Goal: Information Seeking & Learning: Learn about a topic

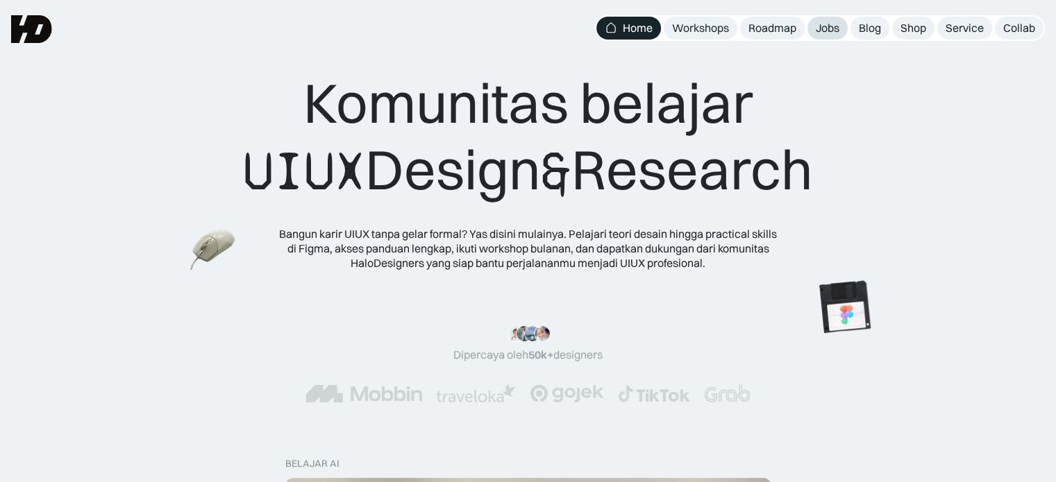
click at [818, 26] on div "Jobs" at bounding box center [828, 28] width 24 height 15
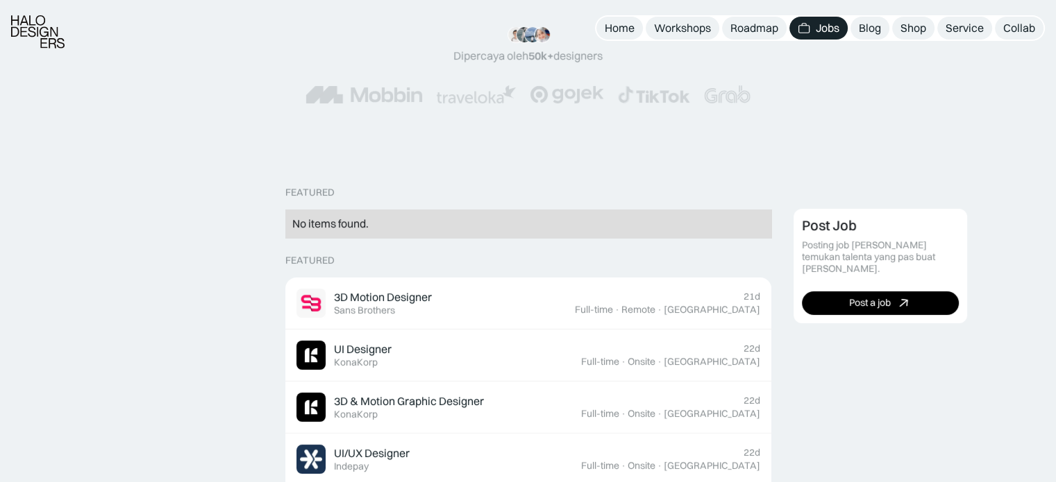
scroll to position [278, 0]
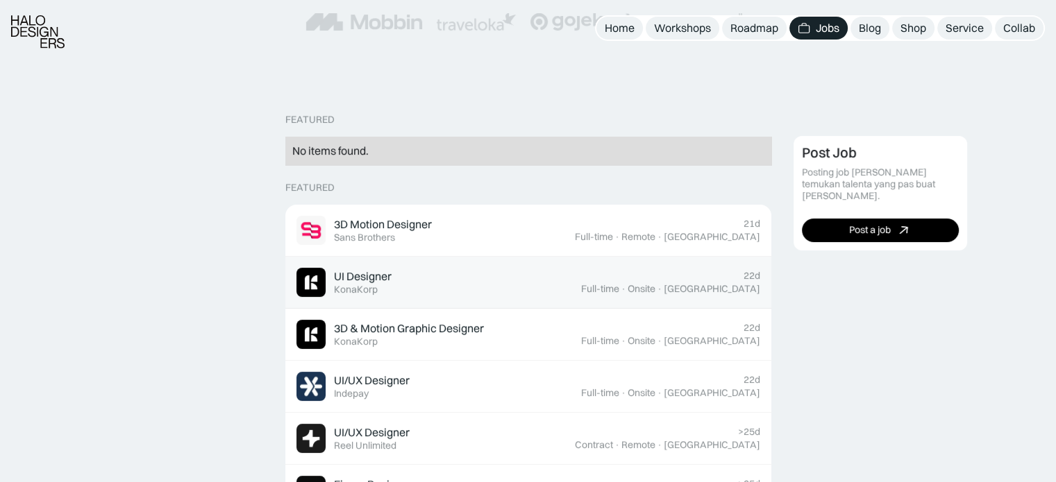
click at [573, 257] on link "UI Designer Featured KonaKorp 22d Full-time · Onsite · Jakarta" at bounding box center [528, 283] width 486 height 52
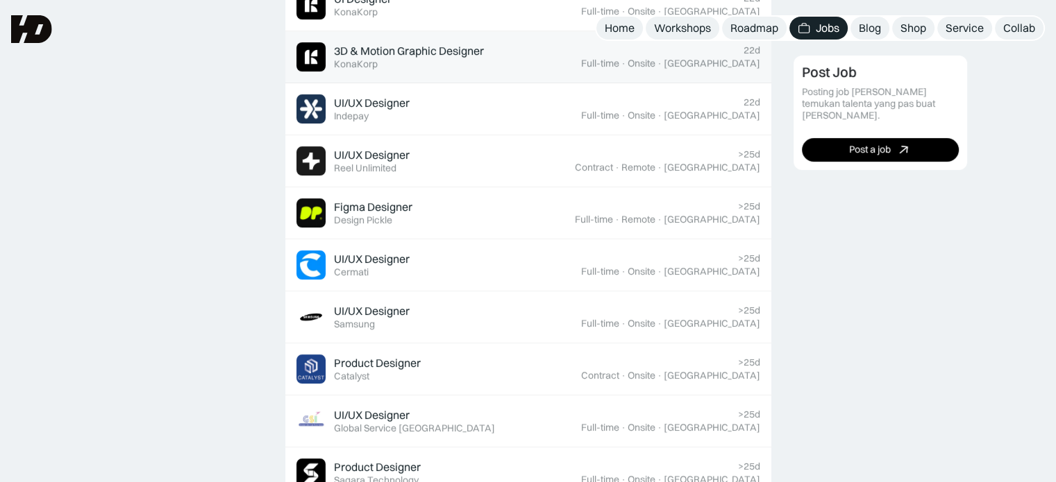
scroll to position [555, 0]
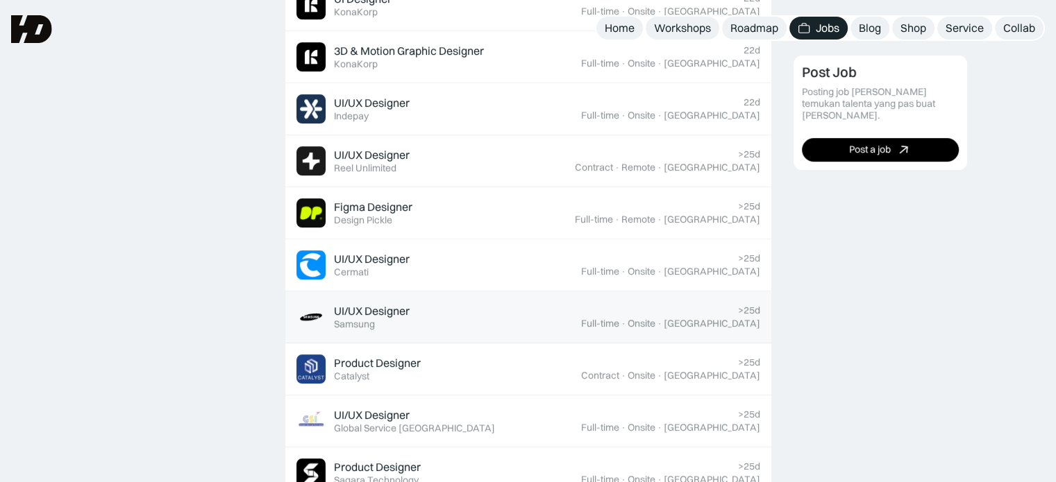
click at [519, 310] on div "UI/UX Designer Featured Samsung" at bounding box center [438, 317] width 285 height 29
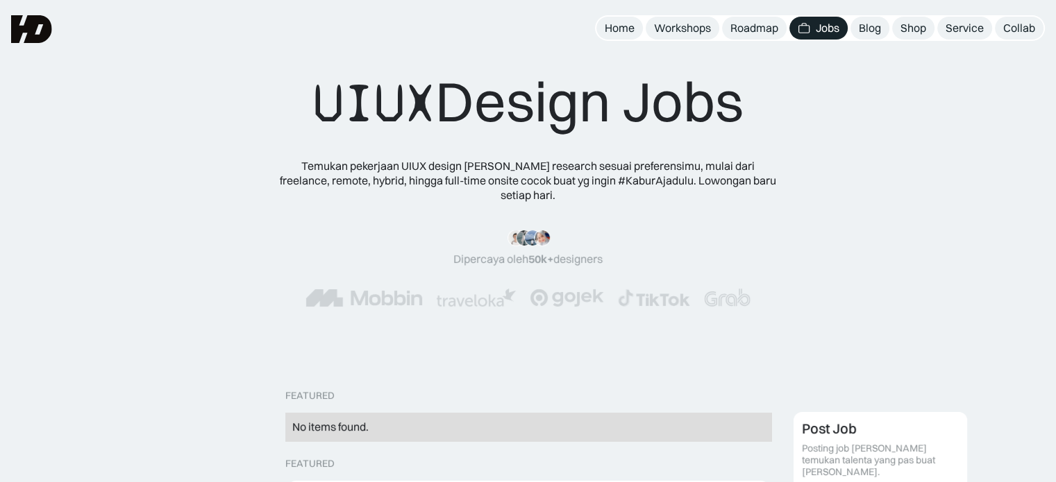
scroll to position [0, 0]
click at [748, 22] on div "Roadmap" at bounding box center [754, 28] width 48 height 15
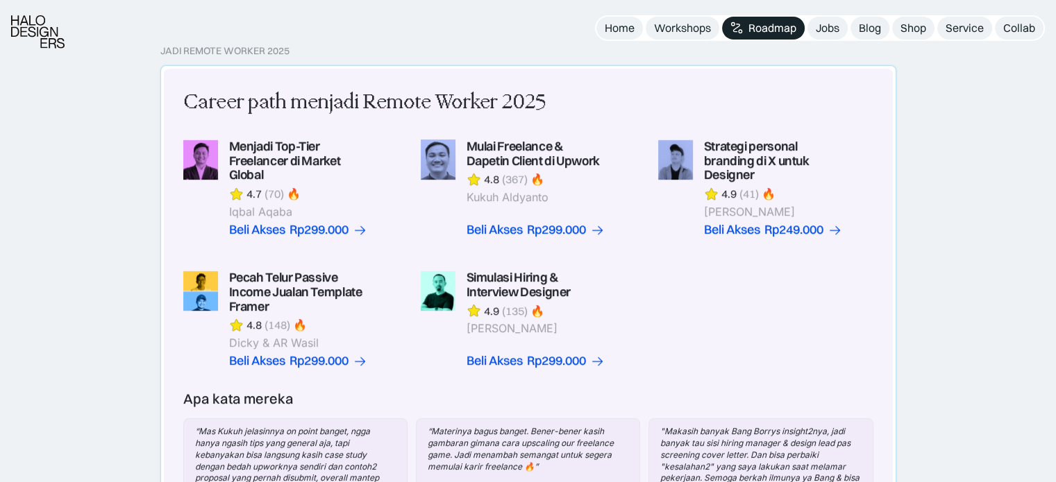
scroll to position [347, 0]
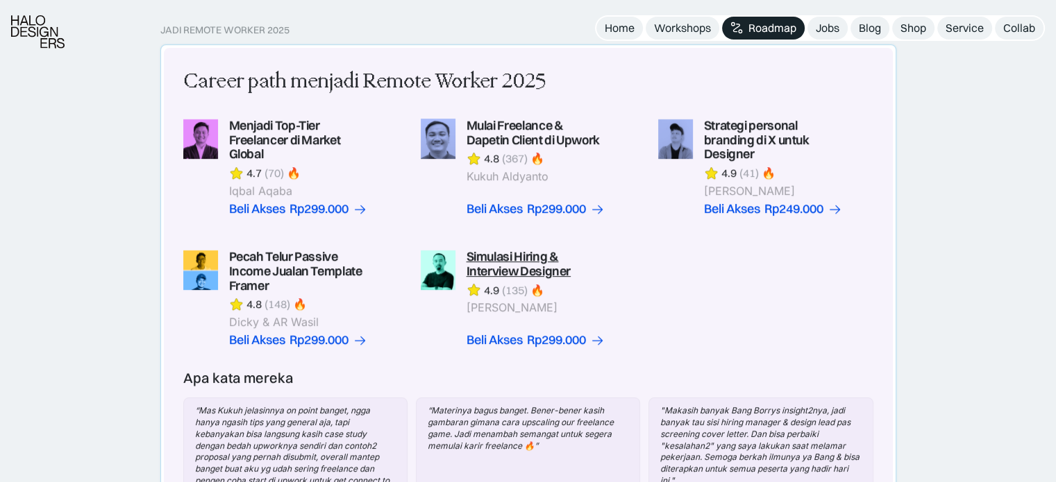
click at [549, 260] on link at bounding box center [528, 299] width 215 height 98
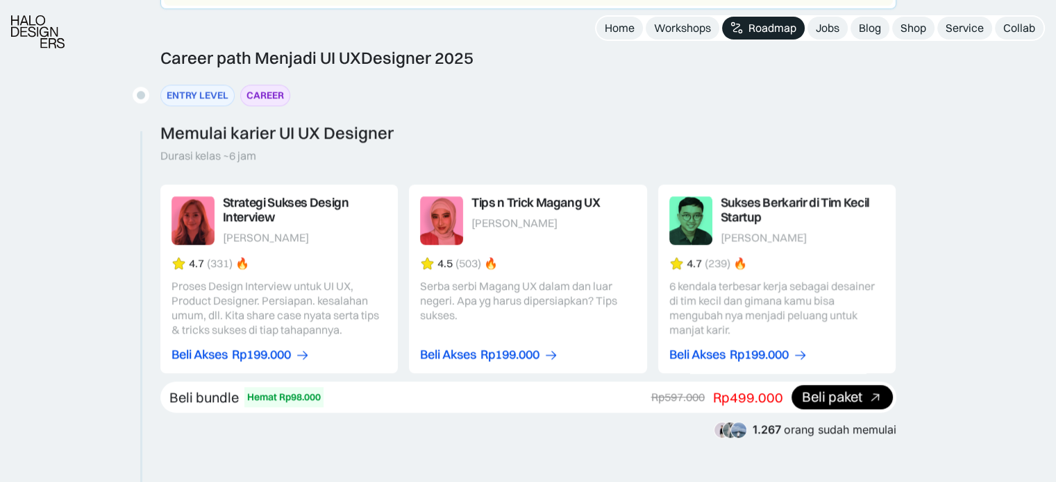
scroll to position [1388, 0]
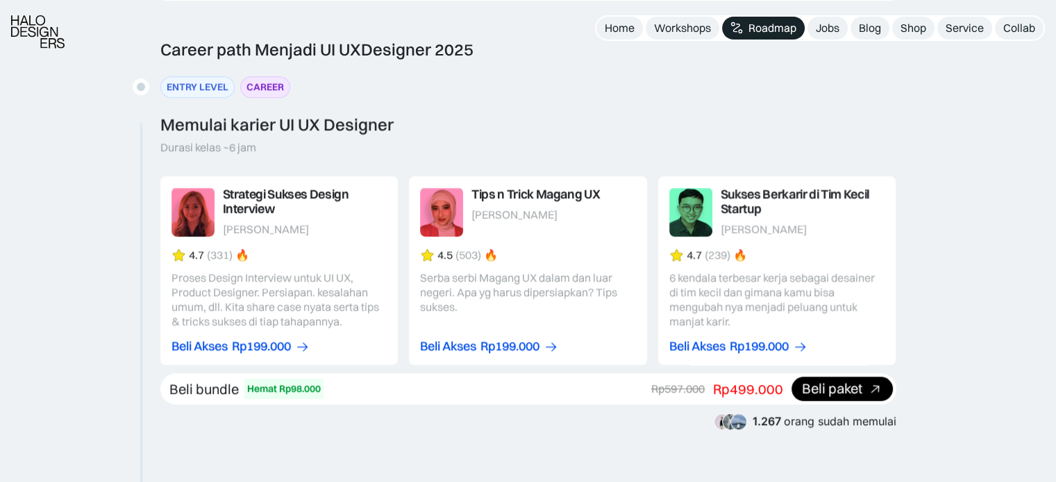
click at [285, 196] on link at bounding box center [279, 270] width 238 height 189
click at [253, 209] on link at bounding box center [279, 270] width 238 height 189
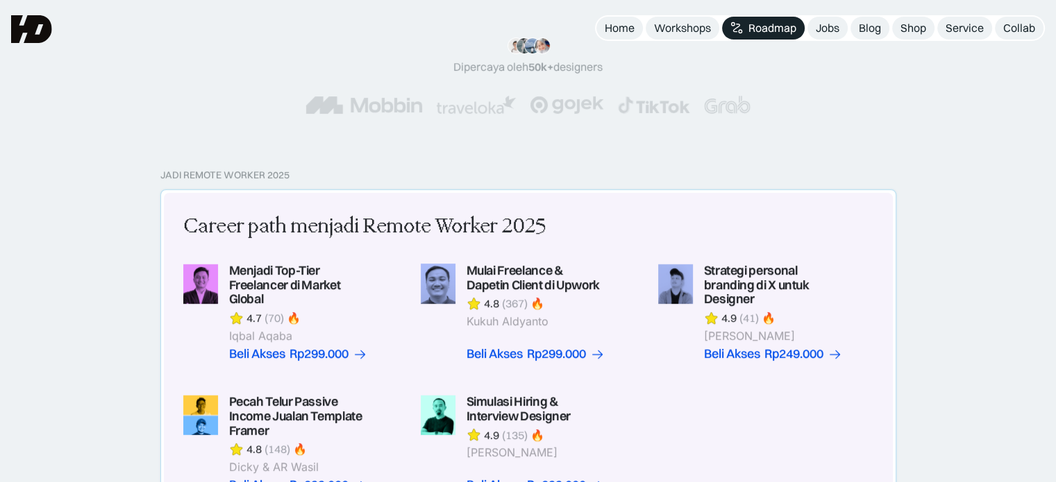
scroll to position [347, 0]
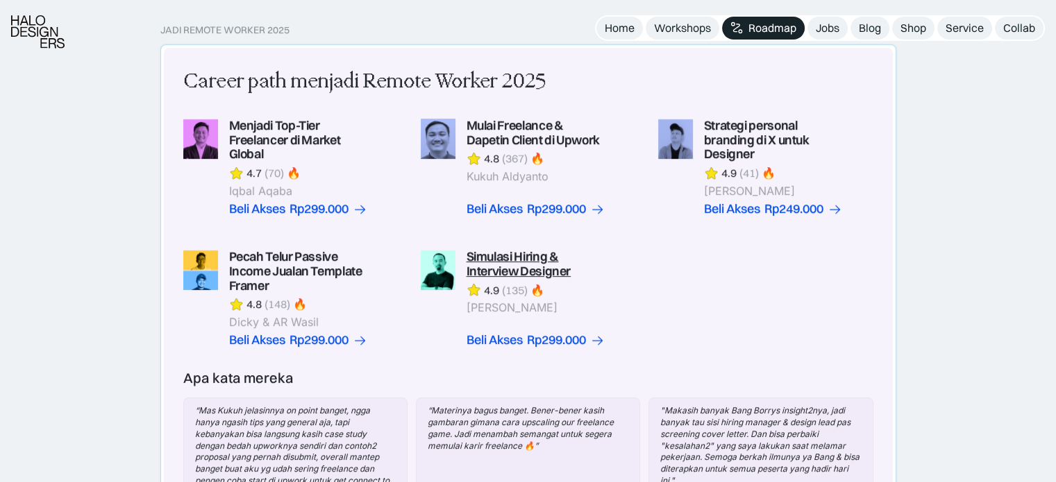
click at [510, 273] on link at bounding box center [528, 299] width 215 height 98
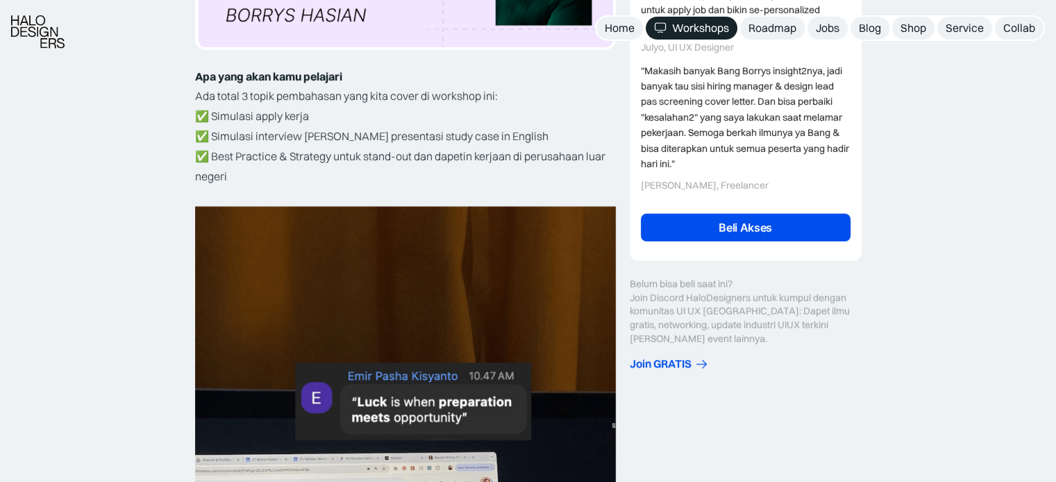
scroll to position [416, 0]
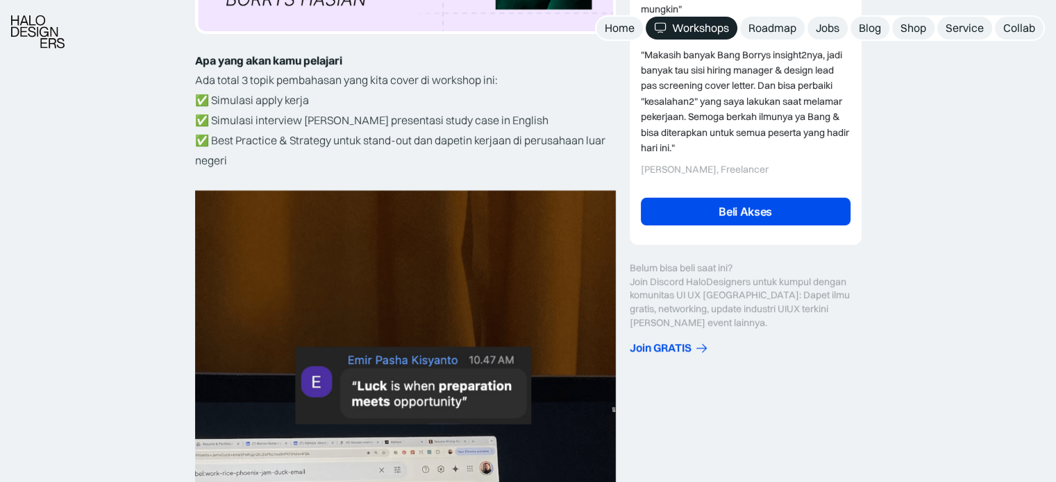
click at [773, 226] on link "Beli Akses" at bounding box center [746, 212] width 210 height 28
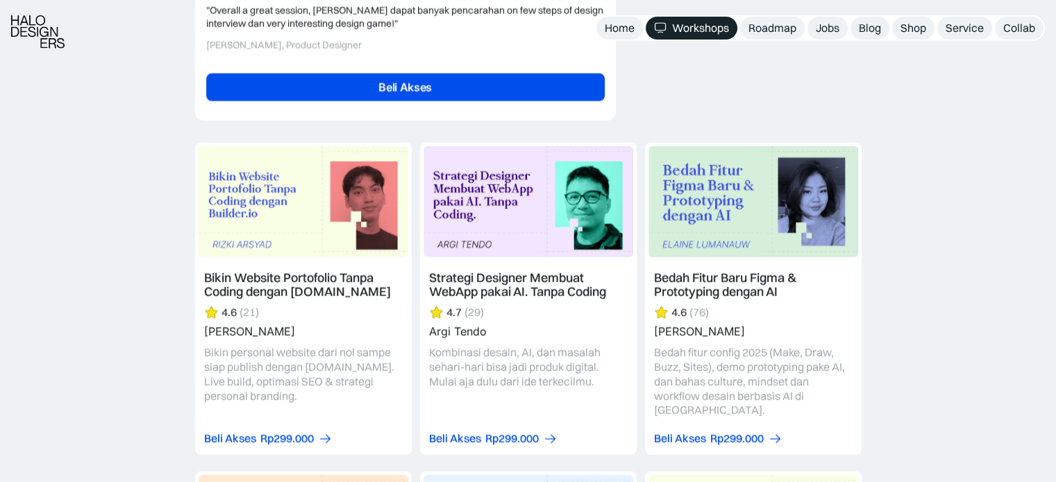
scroll to position [3470, 0]
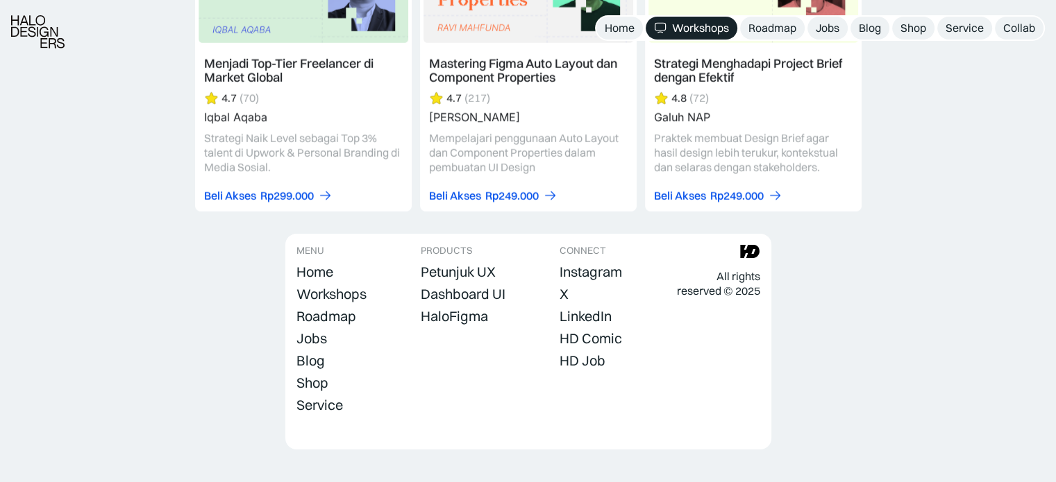
scroll to position [4470, 0]
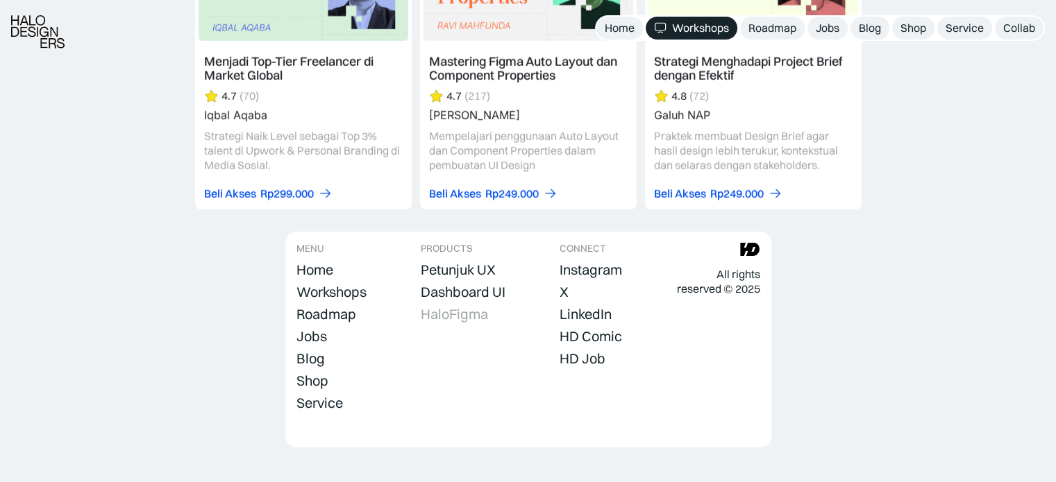
click at [478, 306] on div "HaloFigma" at bounding box center [454, 314] width 67 height 17
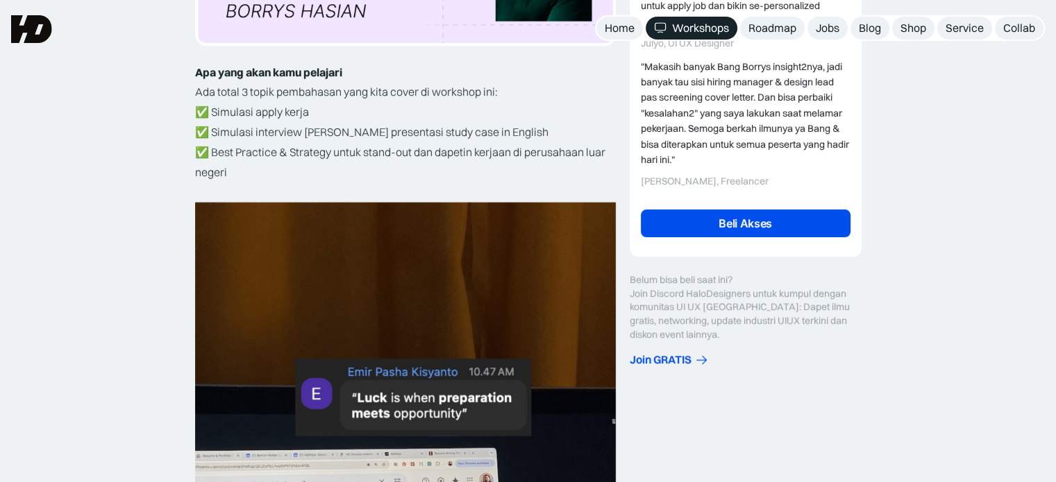
scroll to position [236, 0]
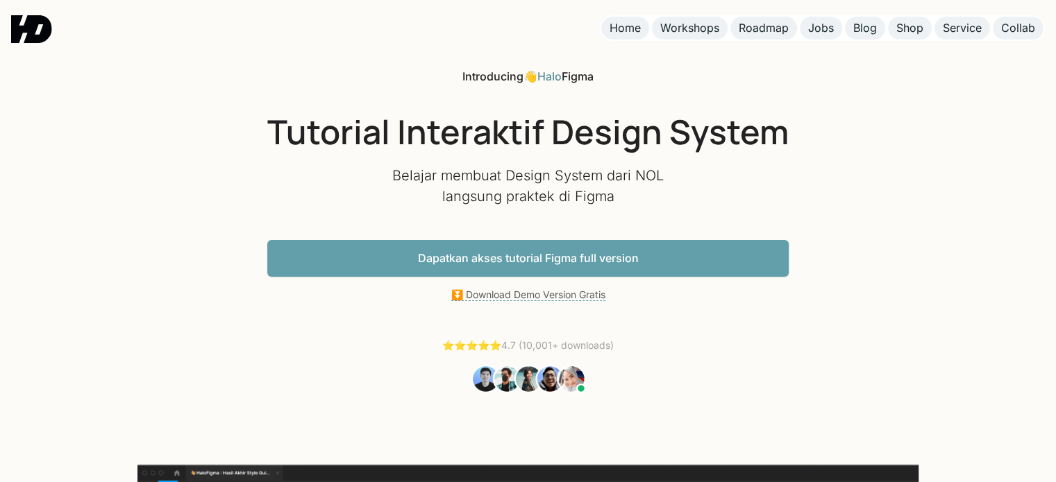
click at [553, 261] on link "Dapatkan akses tutorial Figma full version" at bounding box center [527, 258] width 521 height 37
